Goal: Task Accomplishment & Management: Manage account settings

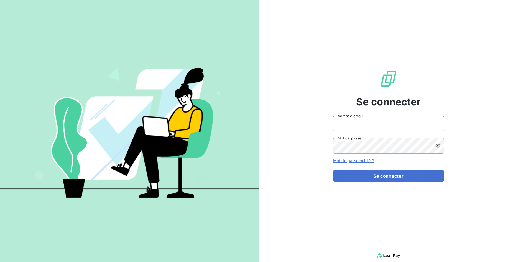
click at [374, 126] on input "Adresse email" at bounding box center [388, 124] width 111 height 16
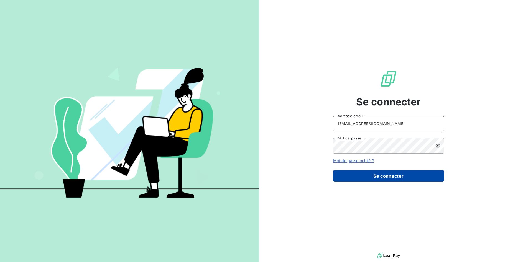
type input "[EMAIL_ADDRESS][DOMAIN_NAME]"
click at [387, 177] on button "Se connecter" at bounding box center [388, 176] width 111 height 12
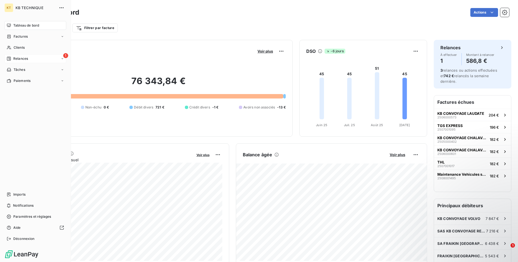
click at [25, 58] on span "Relances" at bounding box center [20, 58] width 15 height 5
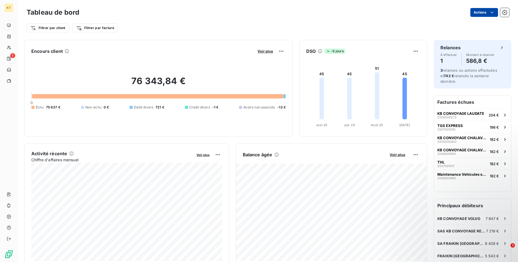
click at [489, 14] on html "KT 1 Tableau de bord Actions Filtrer par client Filtrer par facture Encours cli…" at bounding box center [259, 131] width 518 height 262
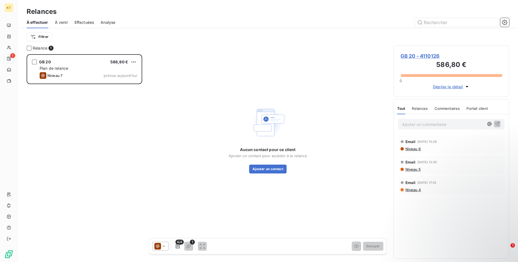
scroll to position [208, 116]
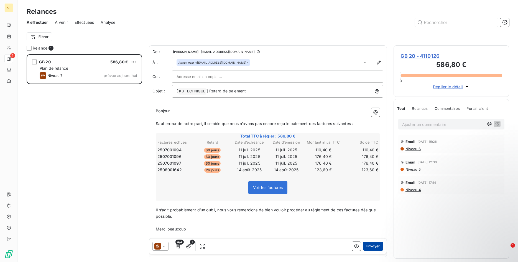
click at [375, 248] on button "Envoyer" at bounding box center [373, 246] width 20 height 9
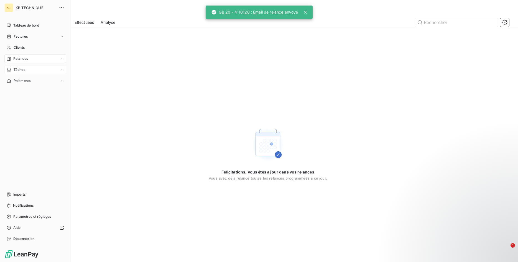
click at [20, 69] on span "Tâches" at bounding box center [20, 69] width 12 height 5
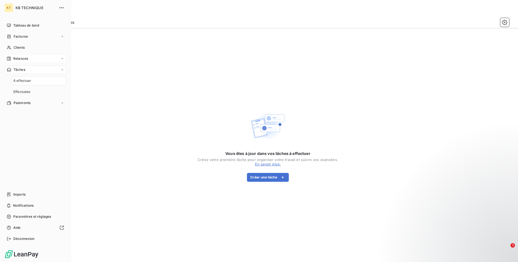
click at [24, 55] on div "Relances" at bounding box center [35, 58] width 62 height 9
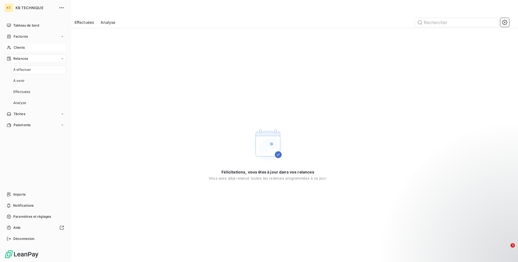
click at [25, 47] on span "Clients" at bounding box center [19, 47] width 11 height 5
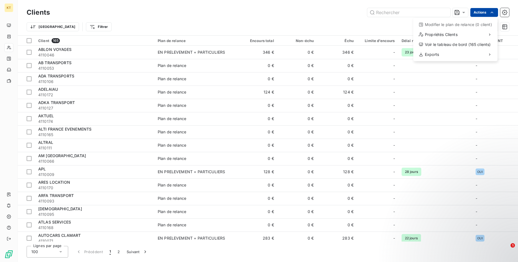
click at [472, 14] on html "KT Clients Actions Modifier le plan de relance (0 client) Propriétés Clients Vo…" at bounding box center [259, 131] width 518 height 262
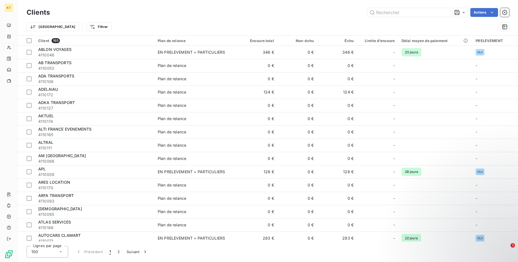
click at [364, 22] on html "KT Clients Actions Trier Filtrer Client 165 Plan de relance Encours total Non-é…" at bounding box center [259, 131] width 518 height 262
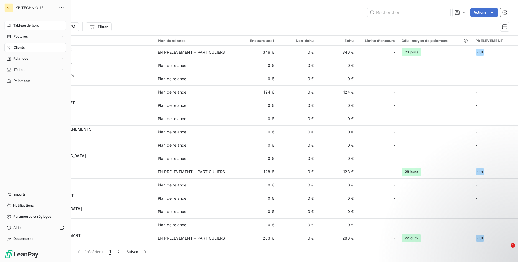
click at [22, 25] on span "Tableau de bord" at bounding box center [26, 25] width 26 height 5
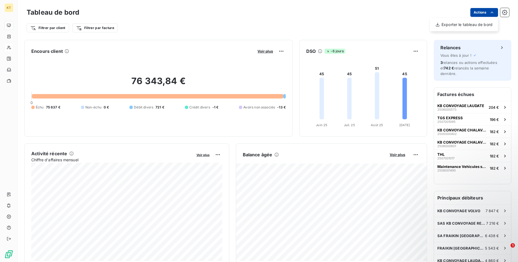
click at [478, 14] on html "KT Tableau de bord Actions Exporter le tableau de bord Filtrer par client Filtr…" at bounding box center [259, 131] width 518 height 262
click at [478, 14] on html "KT Tableau de bord Actions Filtrer par client Filtrer par facture Encours clien…" at bounding box center [259, 131] width 518 height 262
click at [502, 13] on icon "button" at bounding box center [504, 12] width 5 height 5
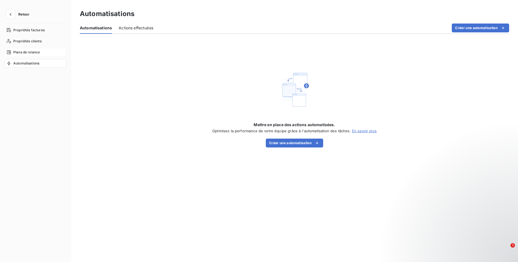
click at [27, 52] on span "Plans de relance" at bounding box center [26, 52] width 27 height 5
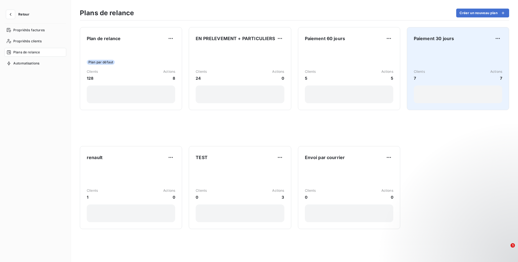
click at [465, 70] on div "Clients 7 Actions 7" at bounding box center [458, 75] width 88 height 12
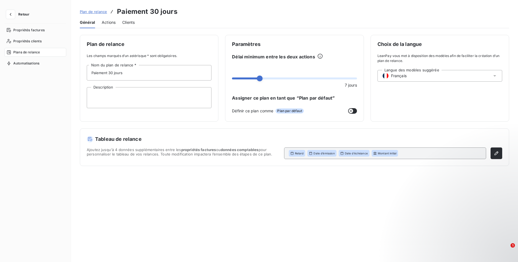
click at [106, 21] on span "Actions" at bounding box center [109, 23] width 14 height 6
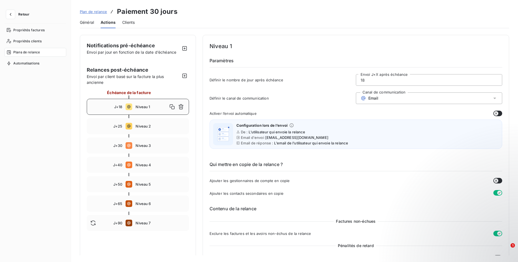
click at [134, 21] on span "Clients" at bounding box center [128, 23] width 12 height 6
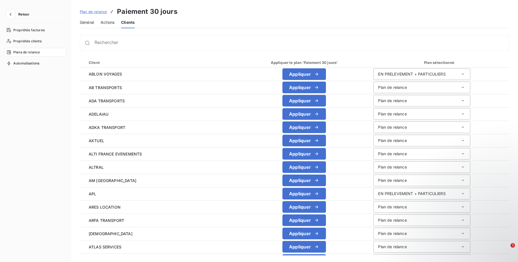
click at [90, 25] on div "Général" at bounding box center [87, 23] width 14 height 12
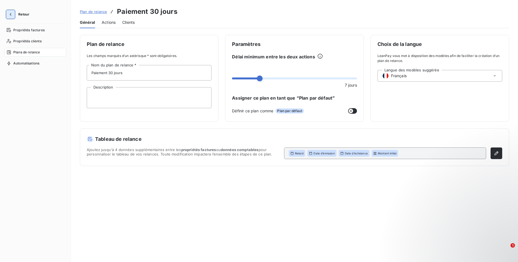
click at [11, 15] on icon "button" at bounding box center [11, 15] width 6 height 6
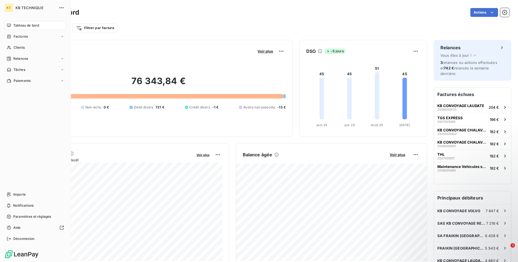
drag, startPoint x: 16, startPoint y: 48, endPoint x: 73, endPoint y: 48, distance: 56.8
click at [17, 48] on span "Clients" at bounding box center [19, 47] width 11 height 5
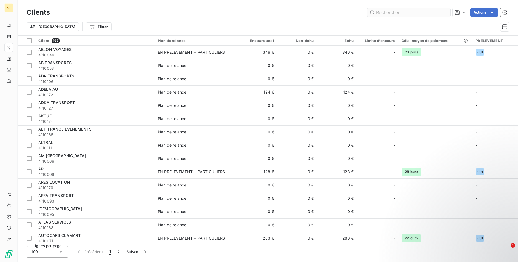
click at [437, 12] on input "text" at bounding box center [408, 12] width 83 height 9
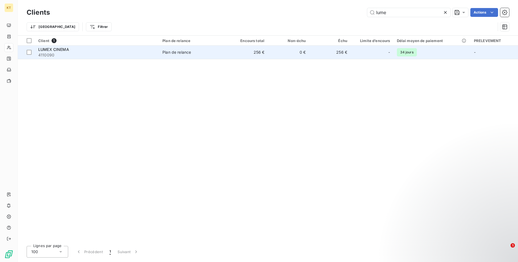
type input "lume"
click at [189, 53] on div "Plan de relance" at bounding box center [176, 53] width 29 height 6
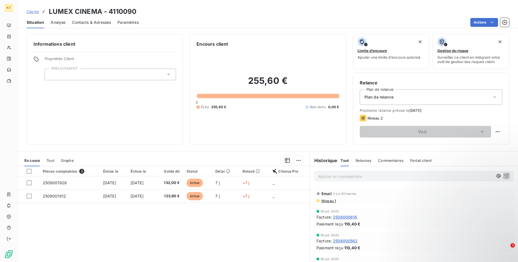
click at [377, 100] on div "Plan de relance" at bounding box center [431, 97] width 142 height 16
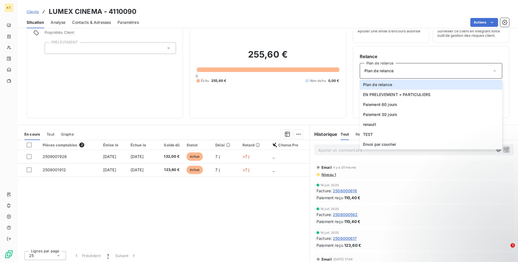
scroll to position [27, 0]
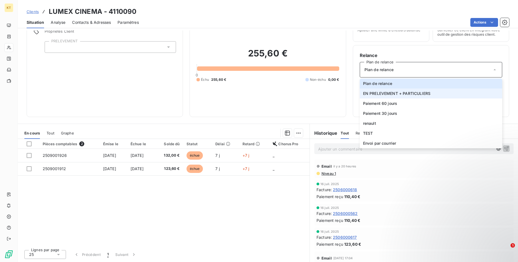
click at [393, 96] on span "EN PRELEVEMENT + PARTICULIERS" at bounding box center [396, 94] width 67 height 6
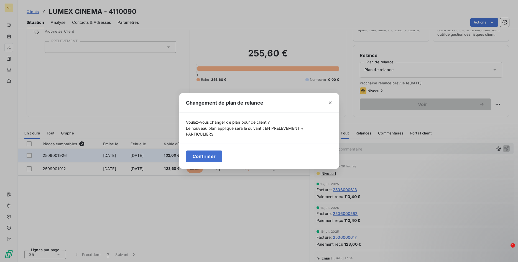
drag, startPoint x: 207, startPoint y: 158, endPoint x: 212, endPoint y: 154, distance: 6.9
click at [207, 158] on button "Confirmer" at bounding box center [204, 157] width 37 height 12
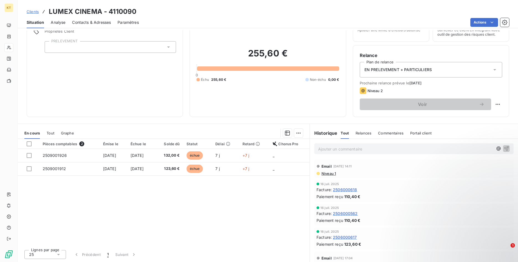
scroll to position [0, 0]
